Goal: Find contact information: Find contact information

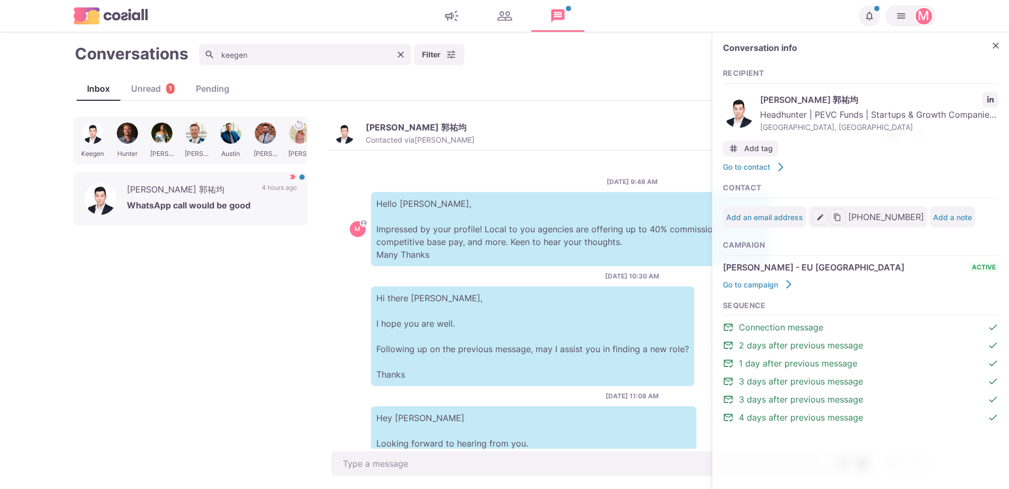
scroll to position [722, 0]
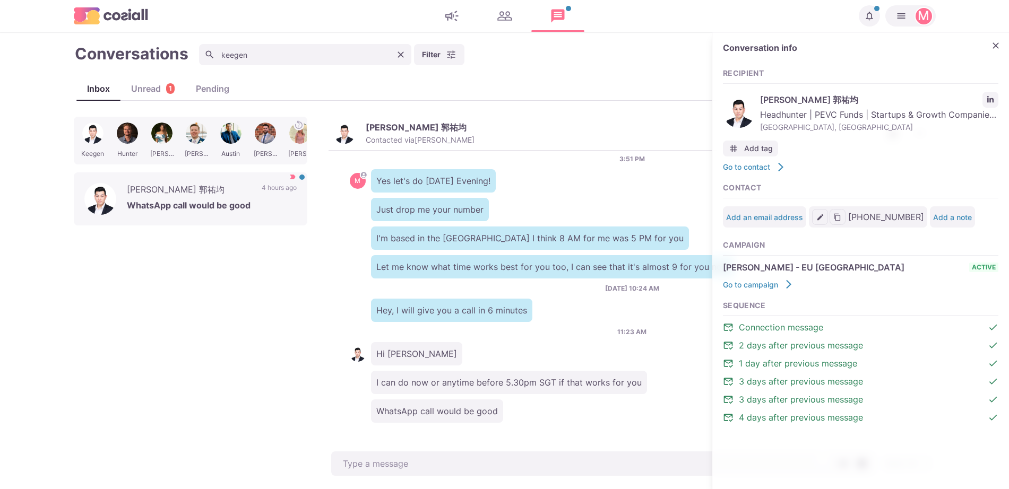
click at [126, 109] on div "Conversations keegen Filter Status Campaign Contact Mark conversations as impor…" at bounding box center [505, 261] width 862 height 436
drag, startPoint x: 115, startPoint y: 104, endPoint x: 1019, endPoint y: 128, distance: 904.3
click at [114, 104] on div "Conversations keegen Filter Status Campaign Contact Mark conversations as impor…" at bounding box center [505, 261] width 862 height 436
click at [1002, 38] on button "Close" at bounding box center [996, 46] width 16 height 16
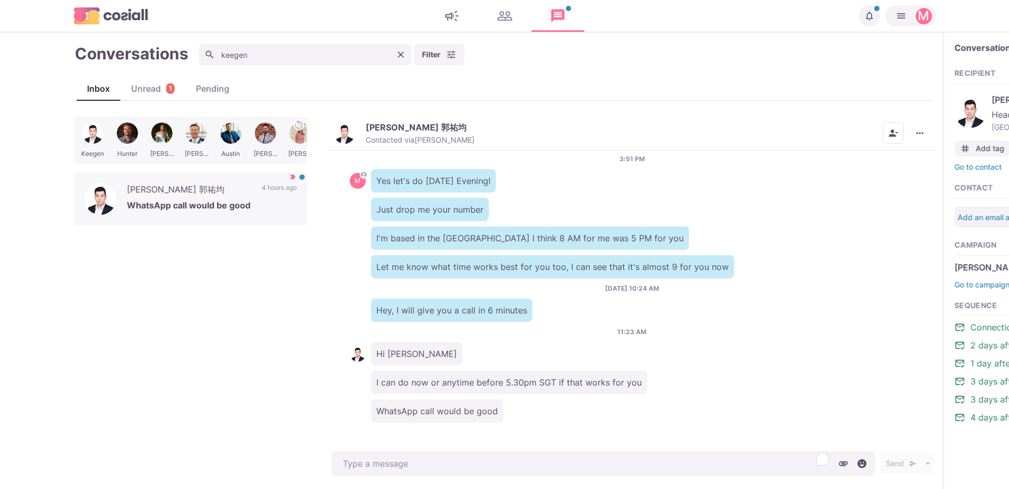
type textarea "x"
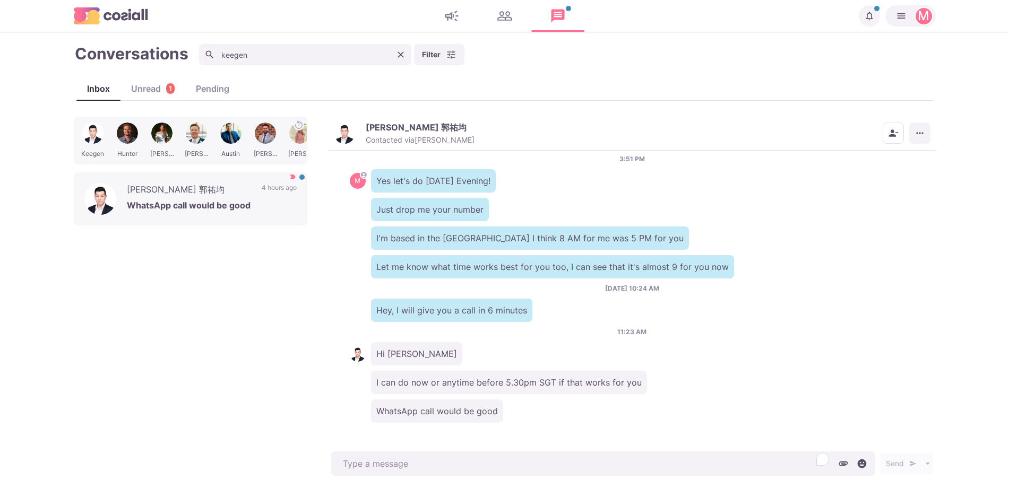
click at [923, 139] on button "More menu" at bounding box center [919, 133] width 21 height 21
click at [398, 49] on icon "Clear" at bounding box center [400, 54] width 11 height 11
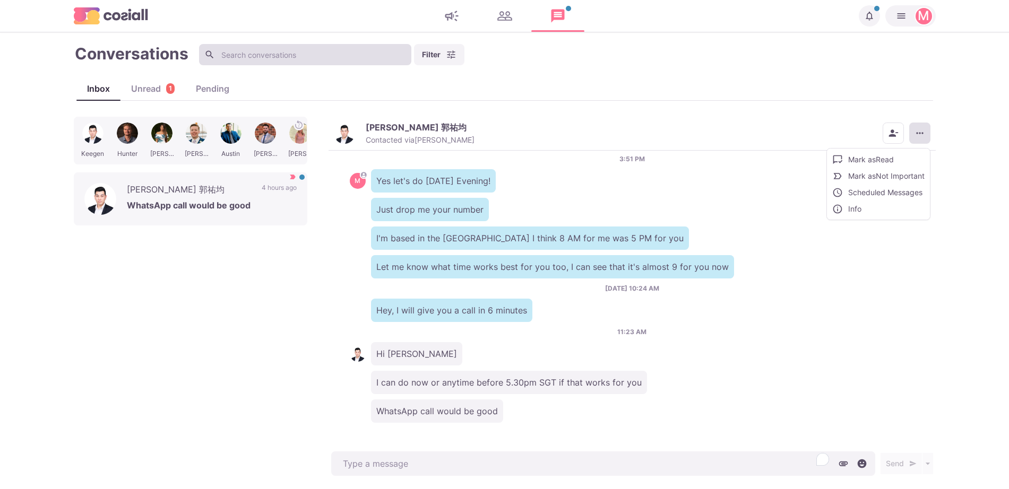
click at [326, 50] on input at bounding box center [305, 54] width 212 height 21
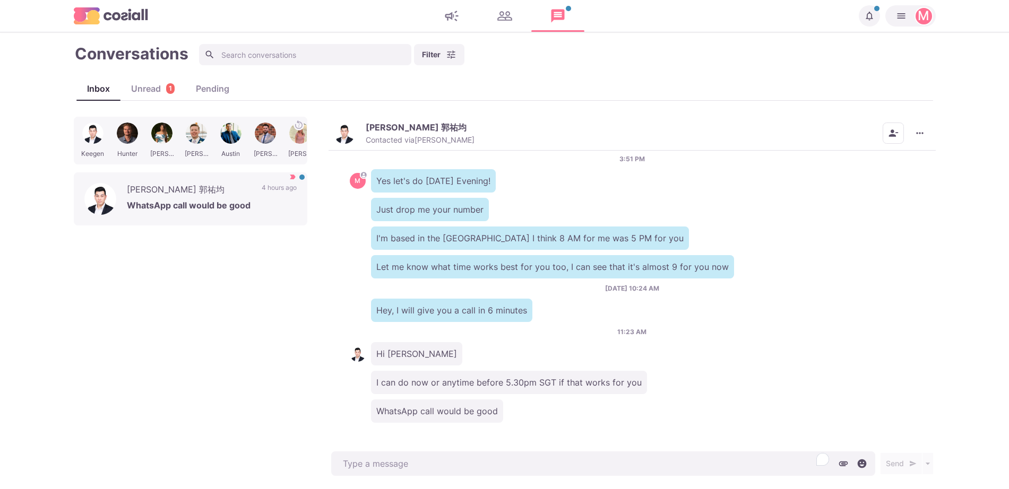
type textarea "x"
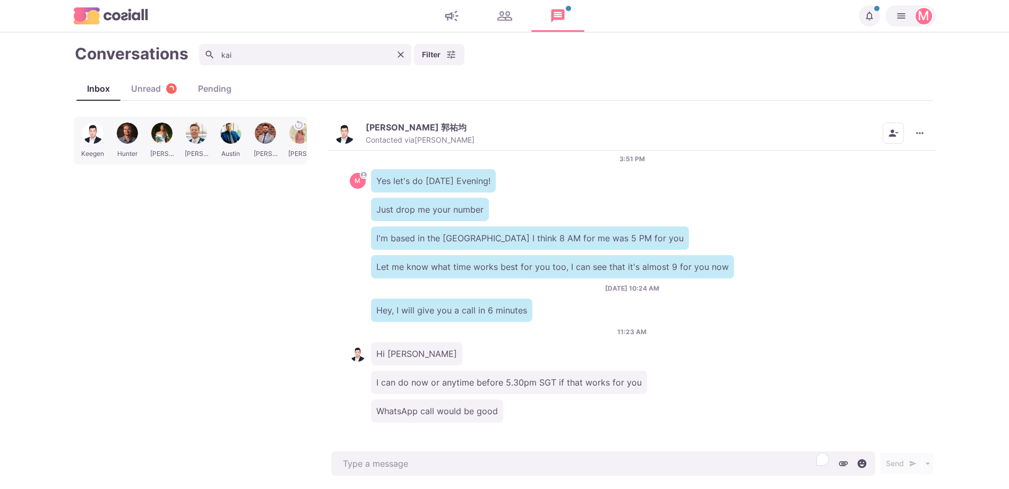
type input "kaic"
type textarea "x"
type input "kaice"
type textarea "x"
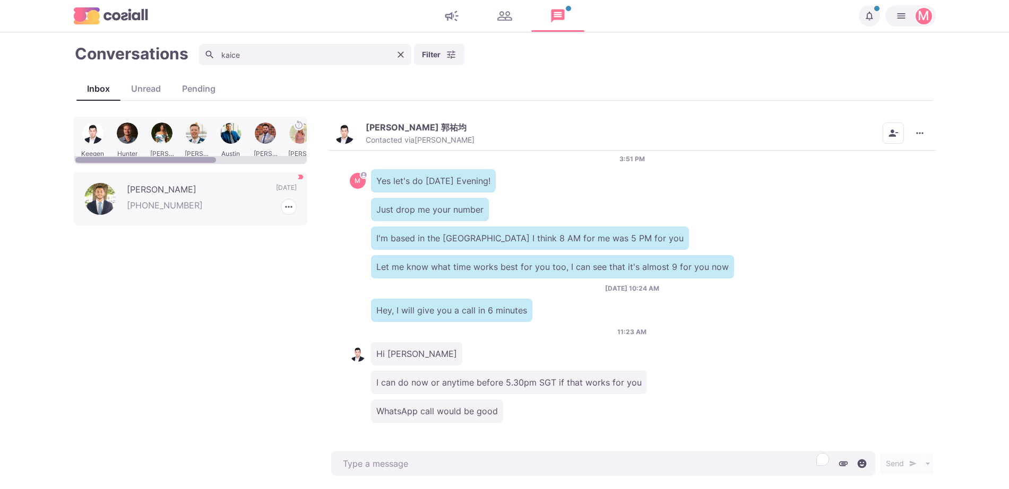
type input "kaice"
click at [187, 204] on p "[PHONE_NUMBER]" at bounding box center [212, 207] width 170 height 16
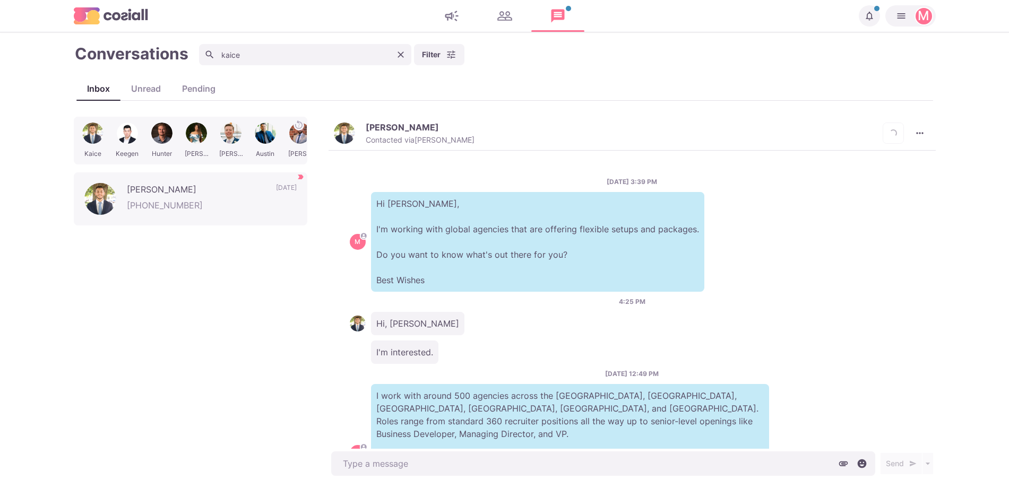
scroll to position [360, 0]
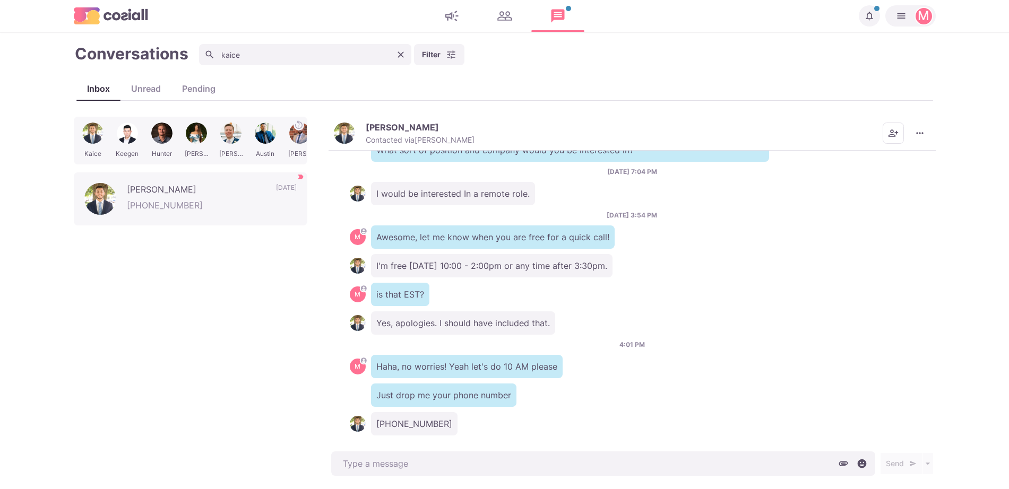
click at [355, 126] on button "[PERSON_NAME] Contacted via [PERSON_NAME]" at bounding box center [404, 133] width 141 height 23
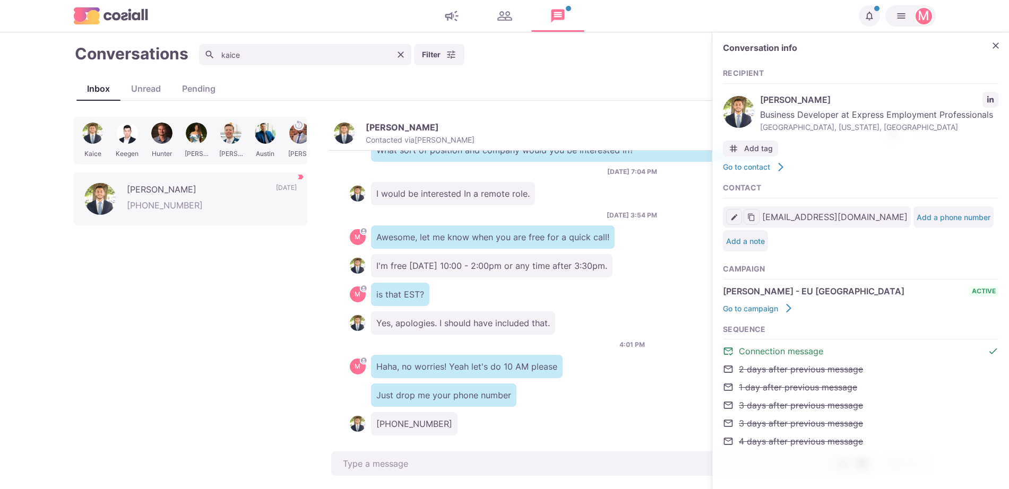
click at [1000, 83] on div "Conversation info Recipient [PERSON_NAME] Business Developer at Express Employm…" at bounding box center [860, 250] width 297 height 437
click at [985, 43] on div "Conversation info Recipient [PERSON_NAME] Business Developer at Express Employm…" at bounding box center [860, 250] width 297 height 437
click at [988, 94] on link "LinkedIn profile link" at bounding box center [991, 100] width 16 height 16
click at [996, 45] on icon "Close" at bounding box center [995, 45] width 11 height 11
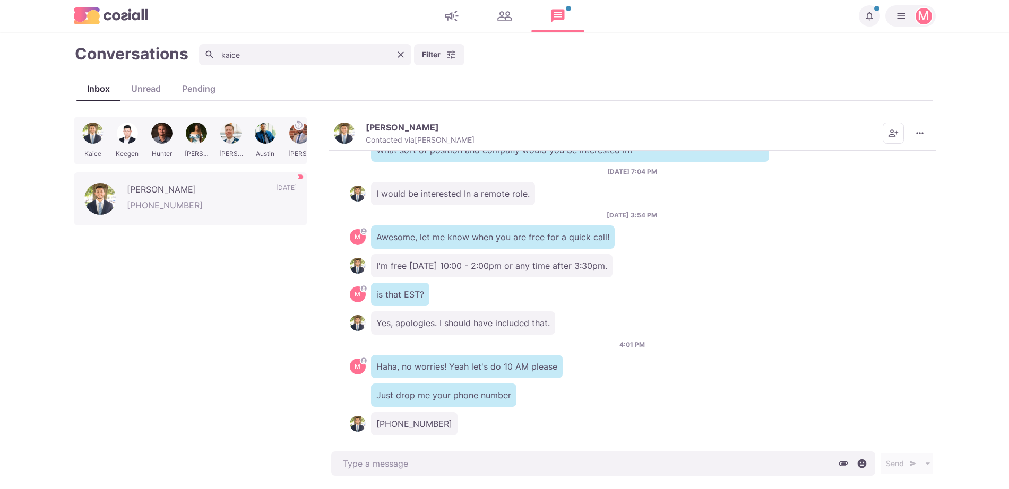
type textarea "x"
